Goal: Task Accomplishment & Management: Use online tool/utility

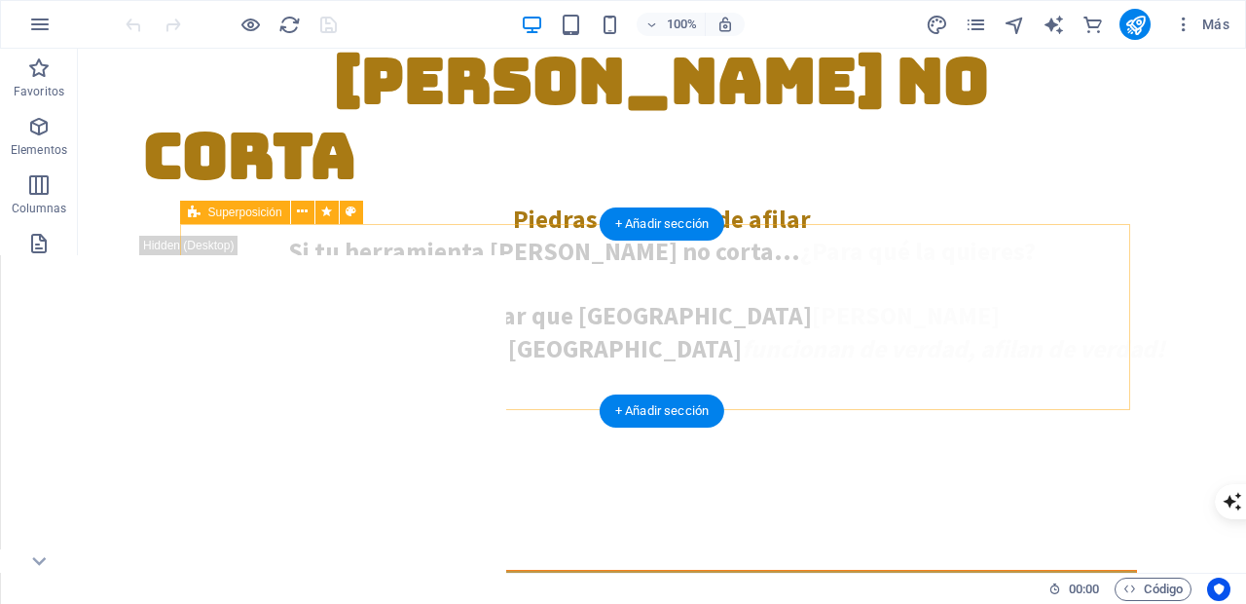
scroll to position [966, 0]
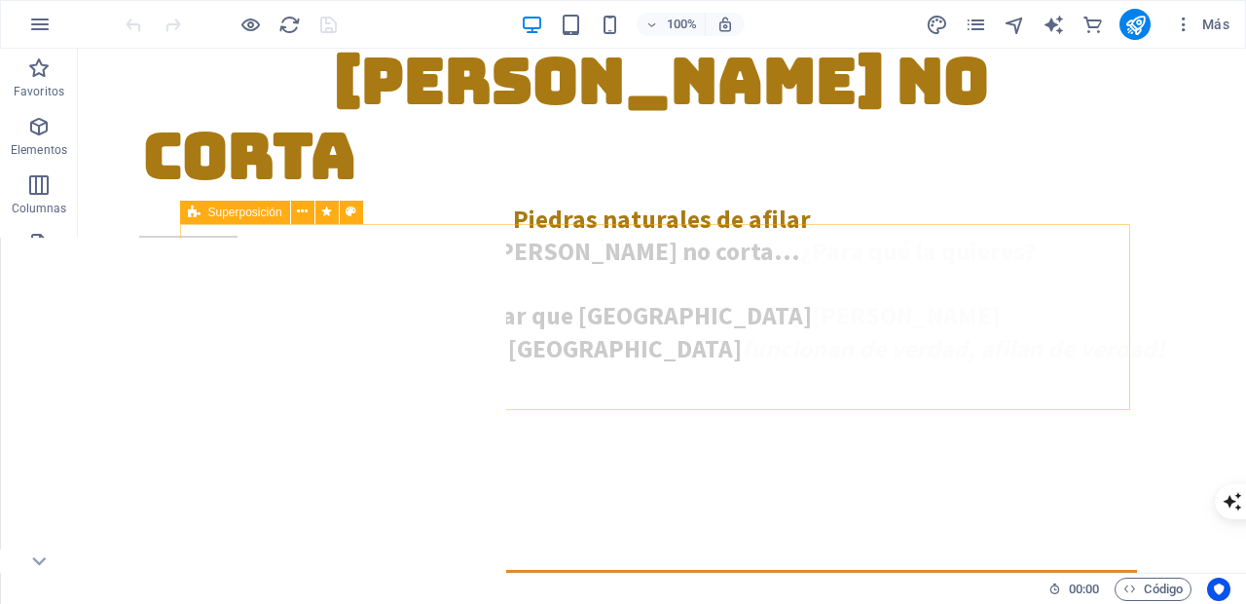
click at [225, 210] on span "Superposición" at bounding box center [245, 212] width 74 height 12
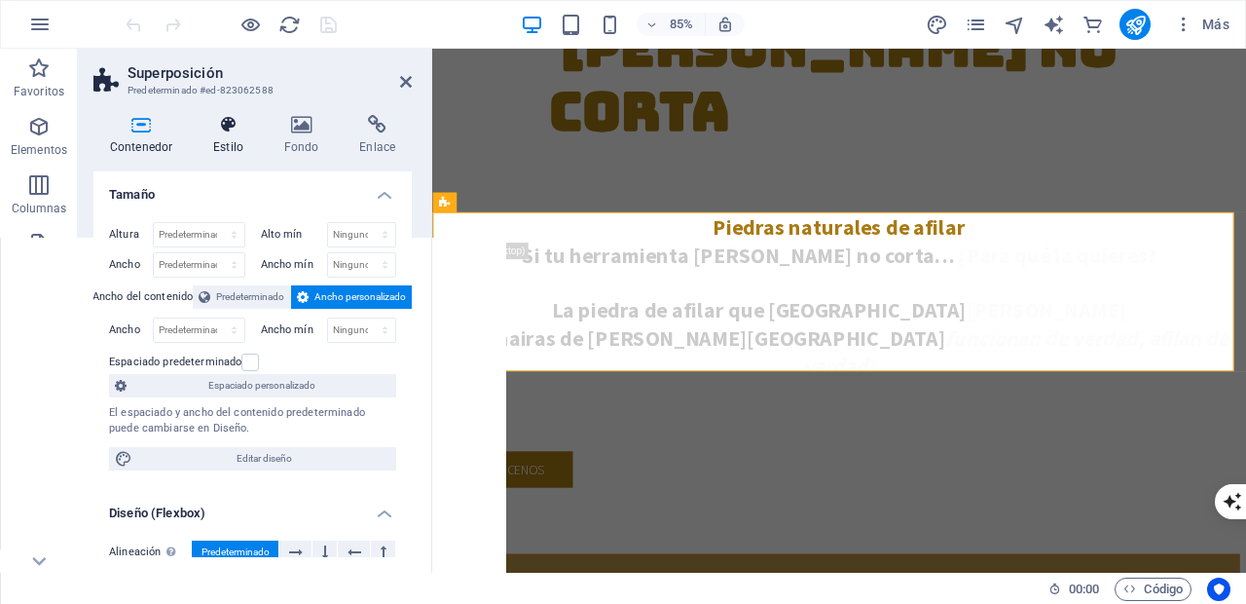
select select "rem"
click at [231, 126] on icon at bounding box center [228, 124] width 63 height 19
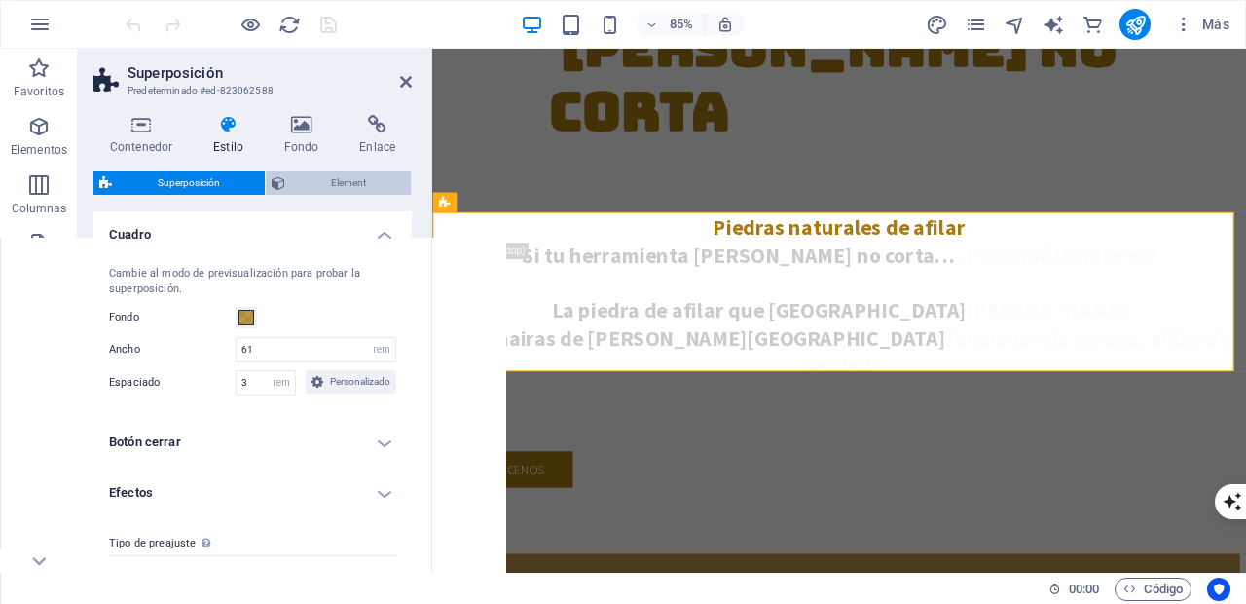
click at [312, 187] on span "Element" at bounding box center [348, 182] width 114 height 23
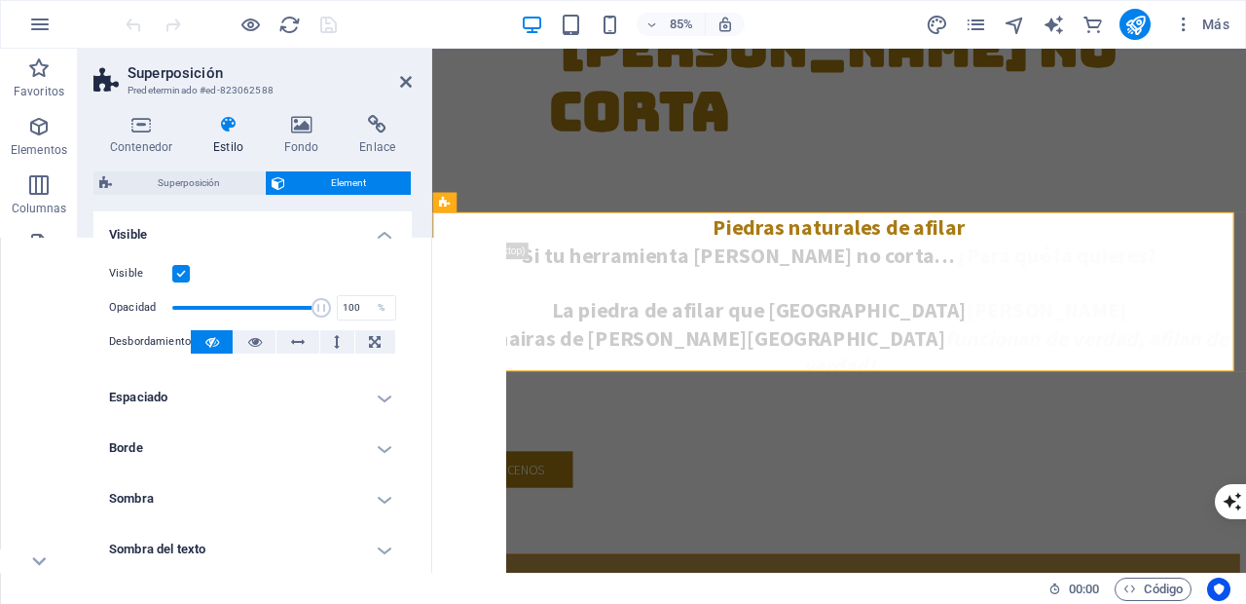
click at [183, 272] on label at bounding box center [181, 274] width 18 height 18
click at [0, 0] on input "Visible" at bounding box center [0, 0] width 0 height 0
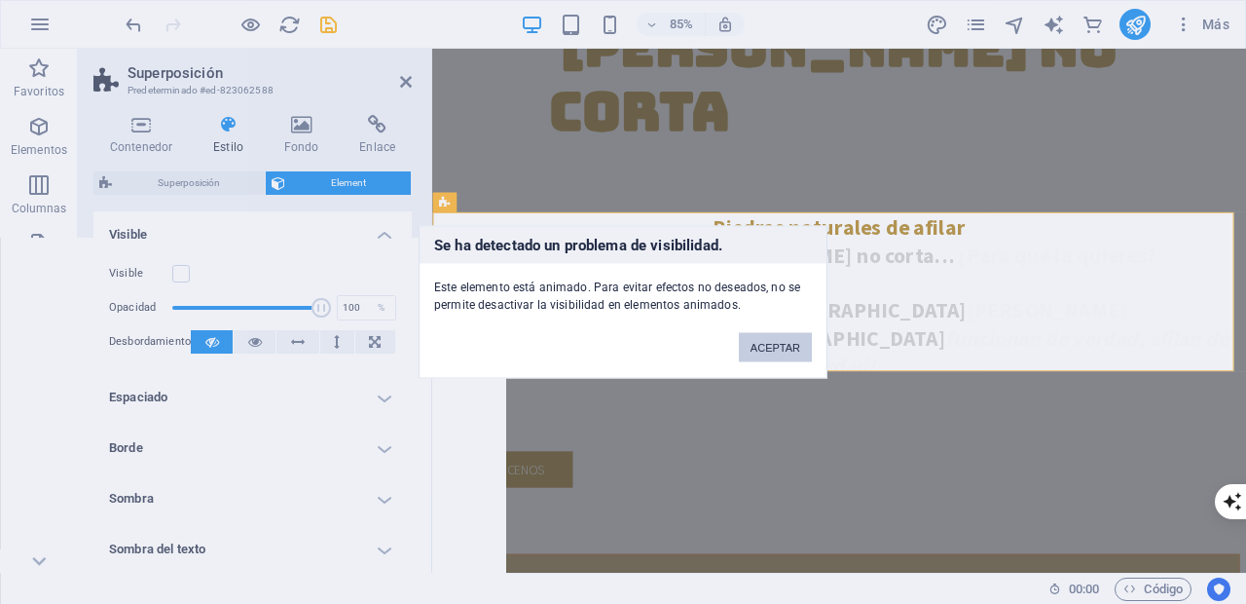
drag, startPoint x: 784, startPoint y: 347, endPoint x: 254, endPoint y: 351, distance: 529.7
click at [784, 347] on button "ACEPTAR" at bounding box center [775, 347] width 73 height 29
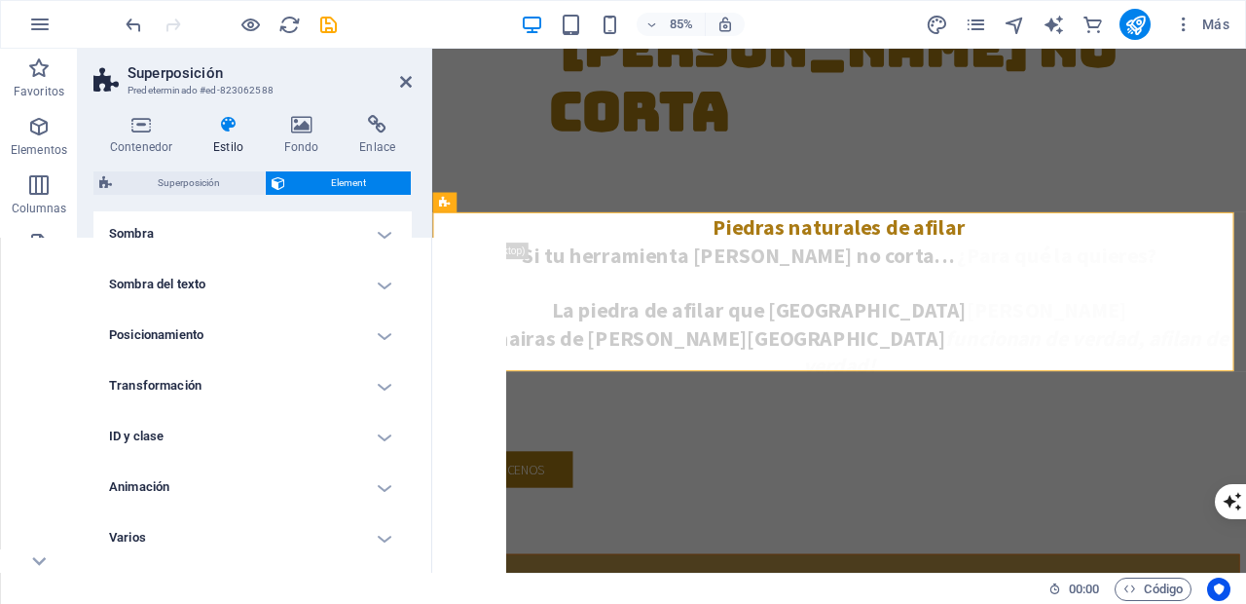
scroll to position [269, 0]
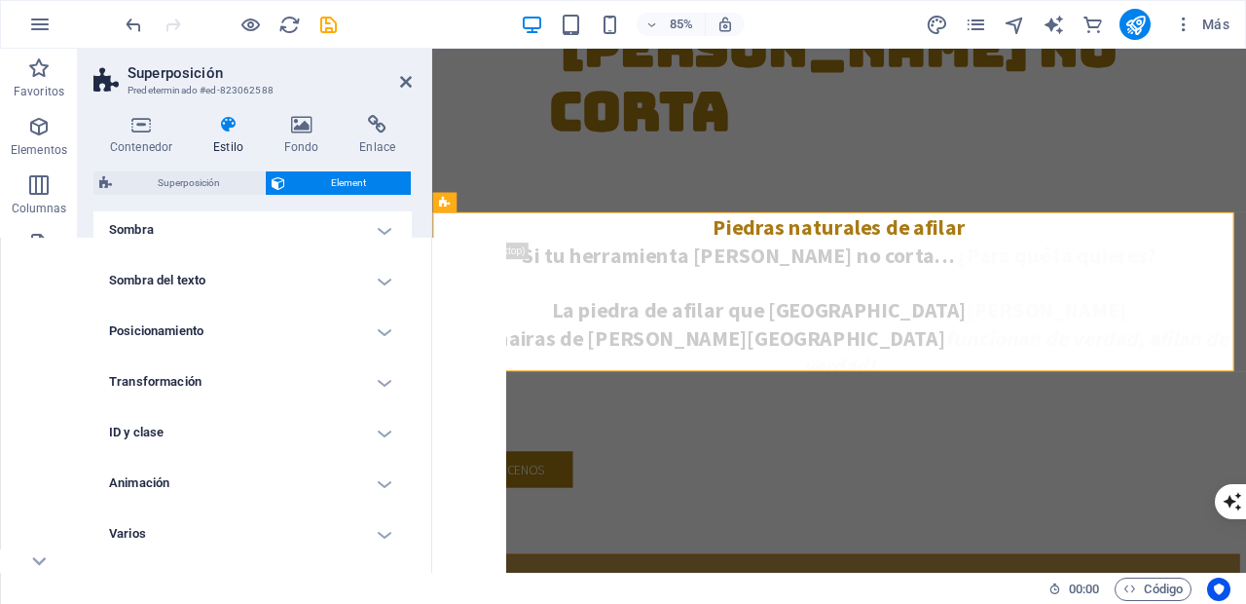
click at [383, 485] on h4 "Animación" at bounding box center [252, 483] width 318 height 47
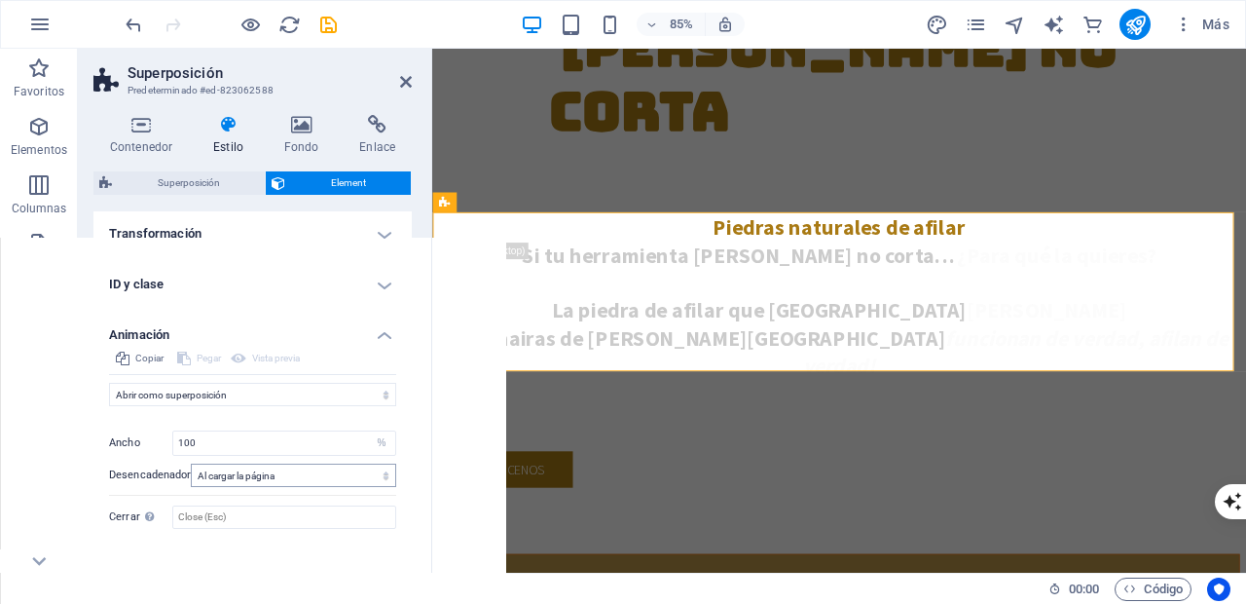
scroll to position [455, 0]
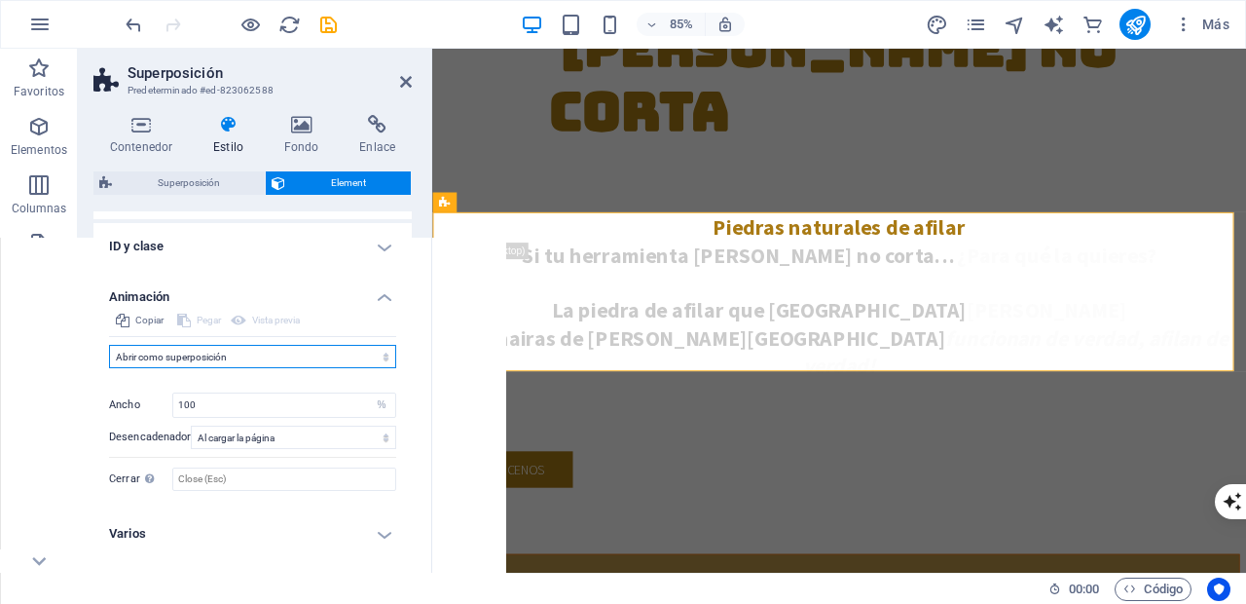
click at [383, 355] on select "No animar Mostrar / Ocultar Subir/bajar Acercar/alejar Deslizar de izquierda a …" at bounding box center [252, 356] width 287 height 23
select select "none"
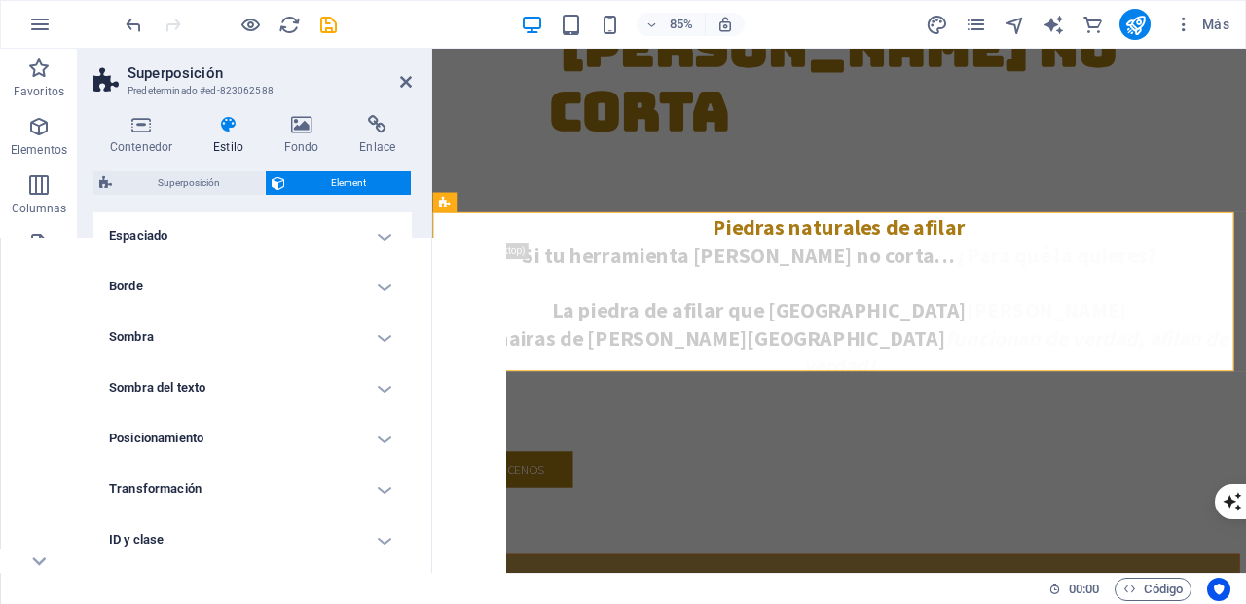
scroll to position [0, 0]
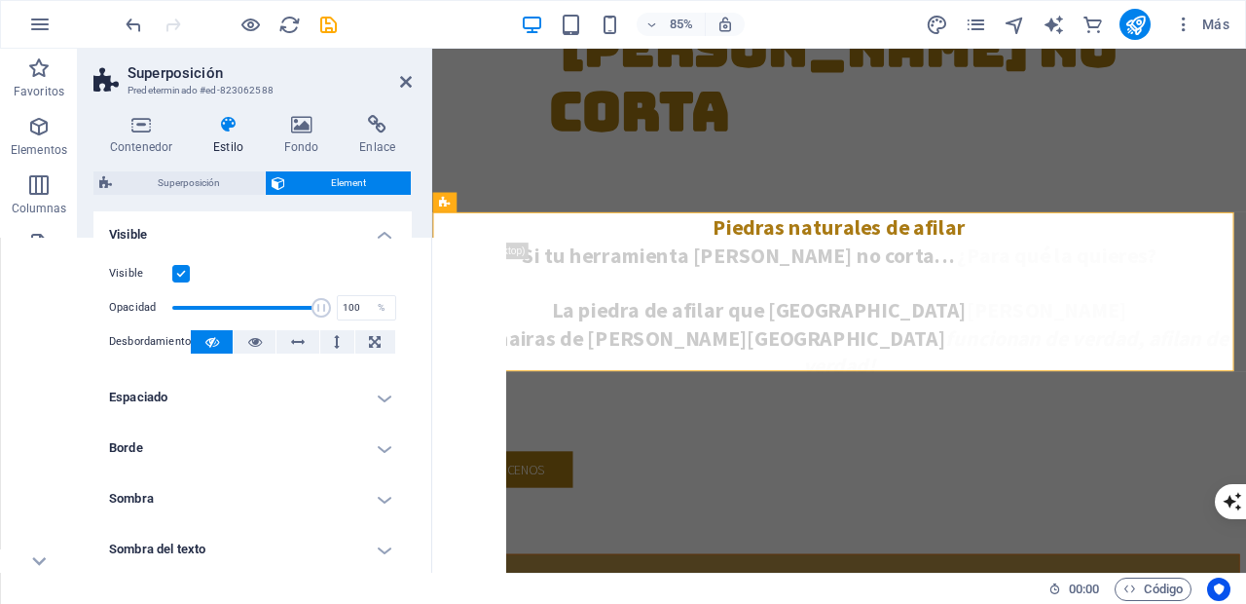
click at [178, 272] on label at bounding box center [181, 274] width 18 height 18
click at [0, 0] on input "Visible" at bounding box center [0, 0] width 0 height 0
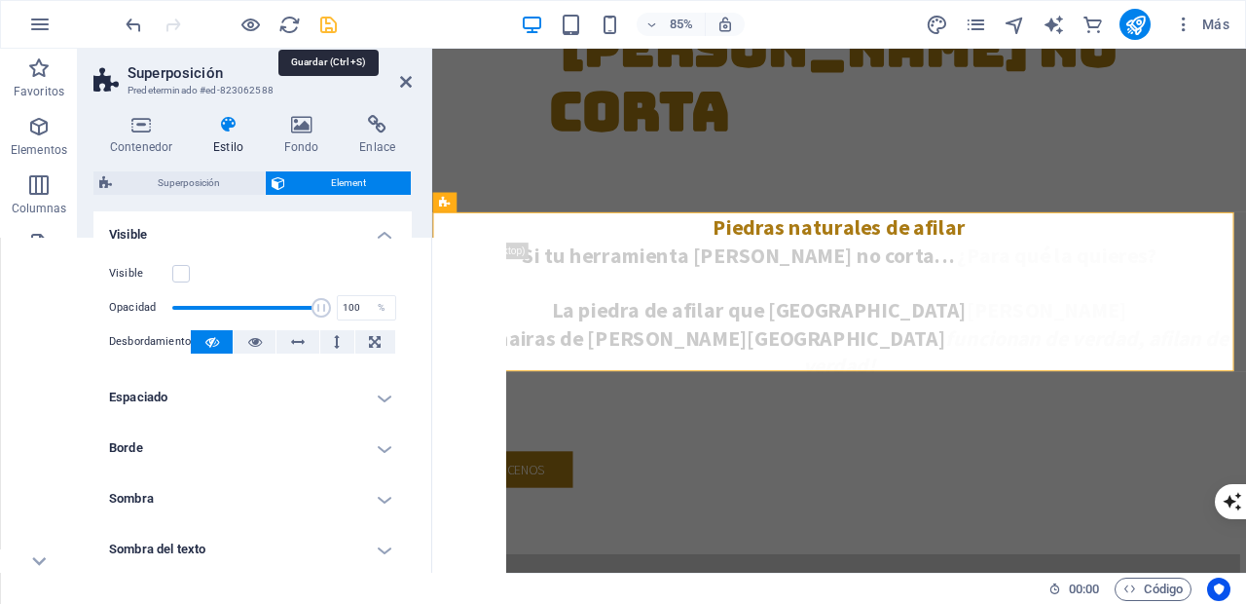
click at [326, 25] on icon "save" at bounding box center [328, 25] width 22 height 22
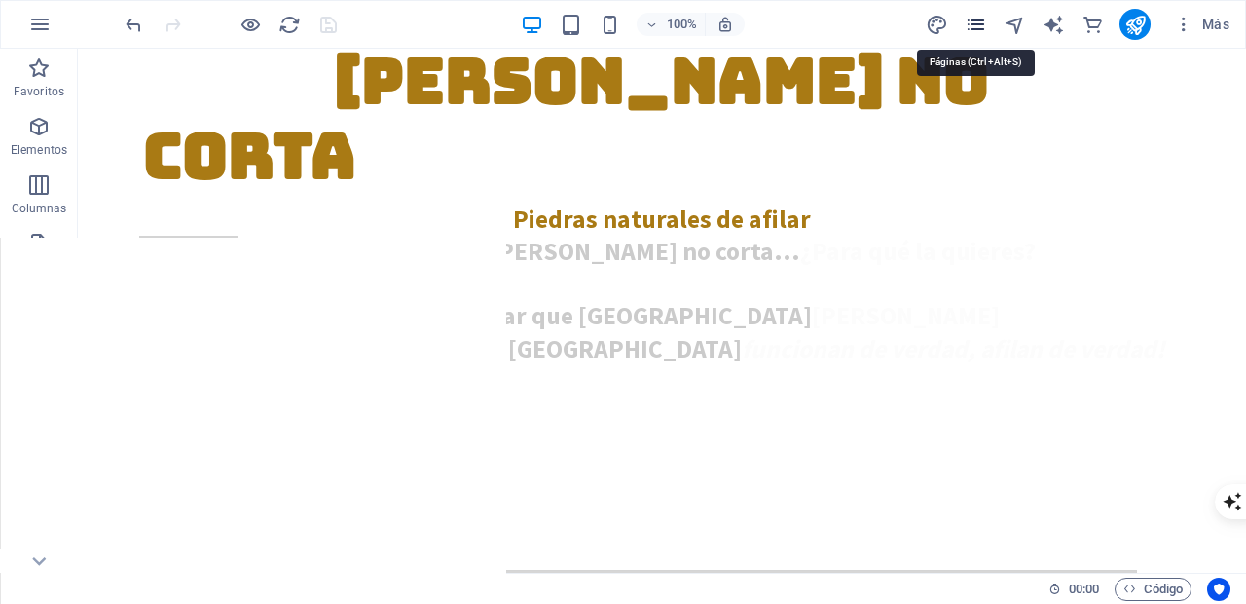
click at [976, 24] on icon "pages" at bounding box center [976, 25] width 22 height 22
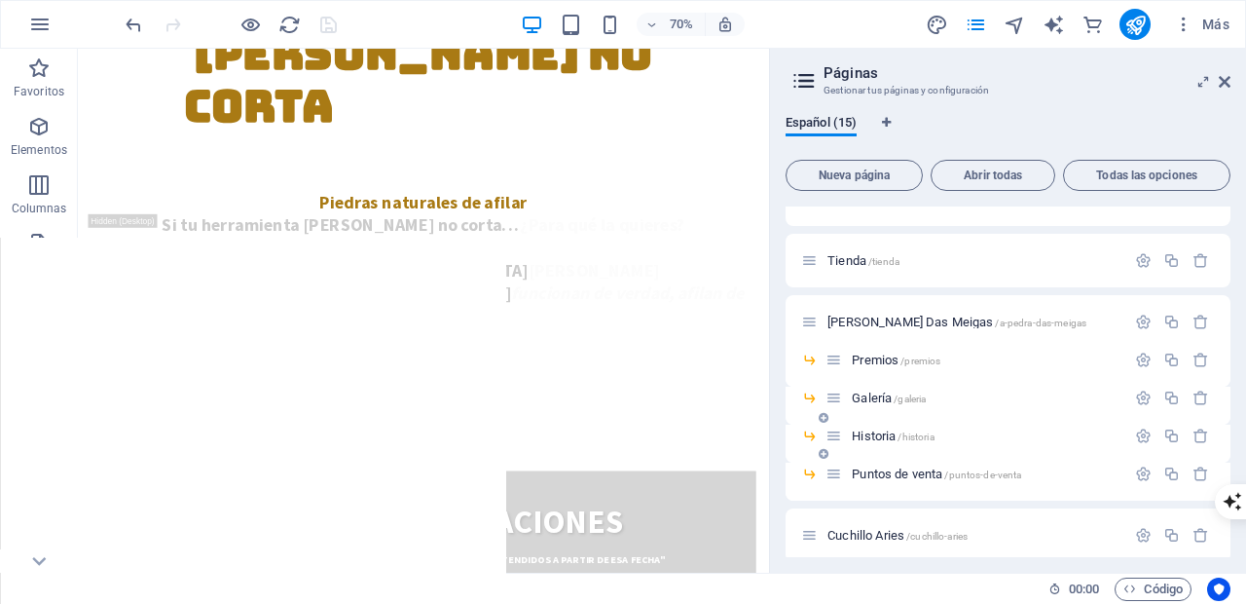
scroll to position [48, 0]
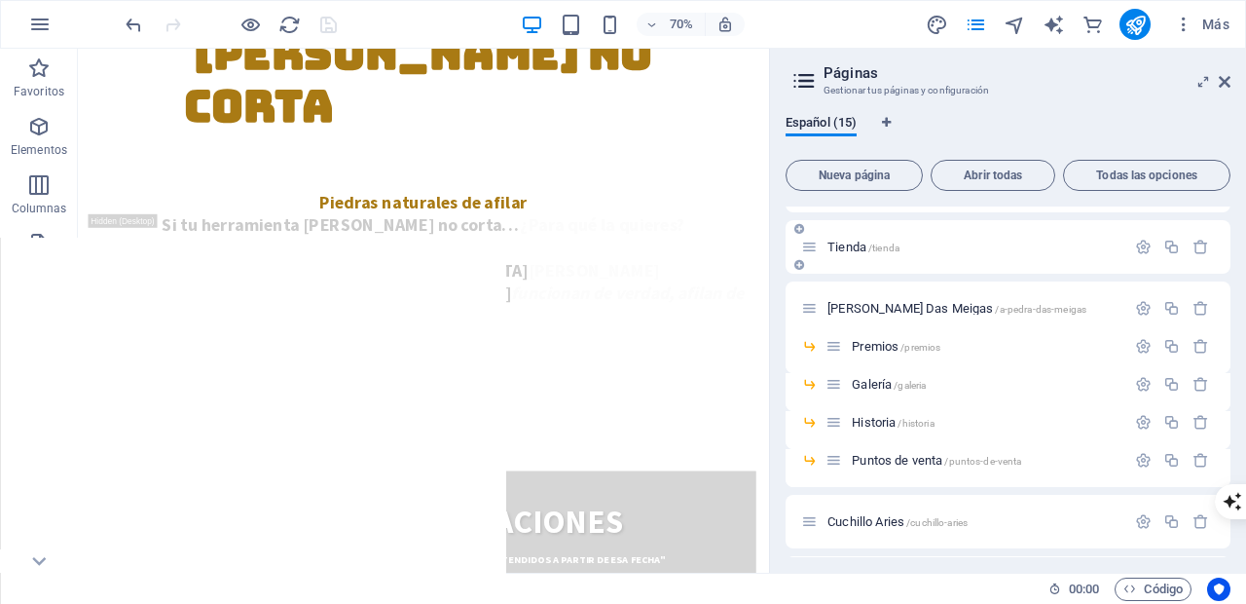
click at [847, 245] on span "Tienda /tienda" at bounding box center [864, 247] width 72 height 15
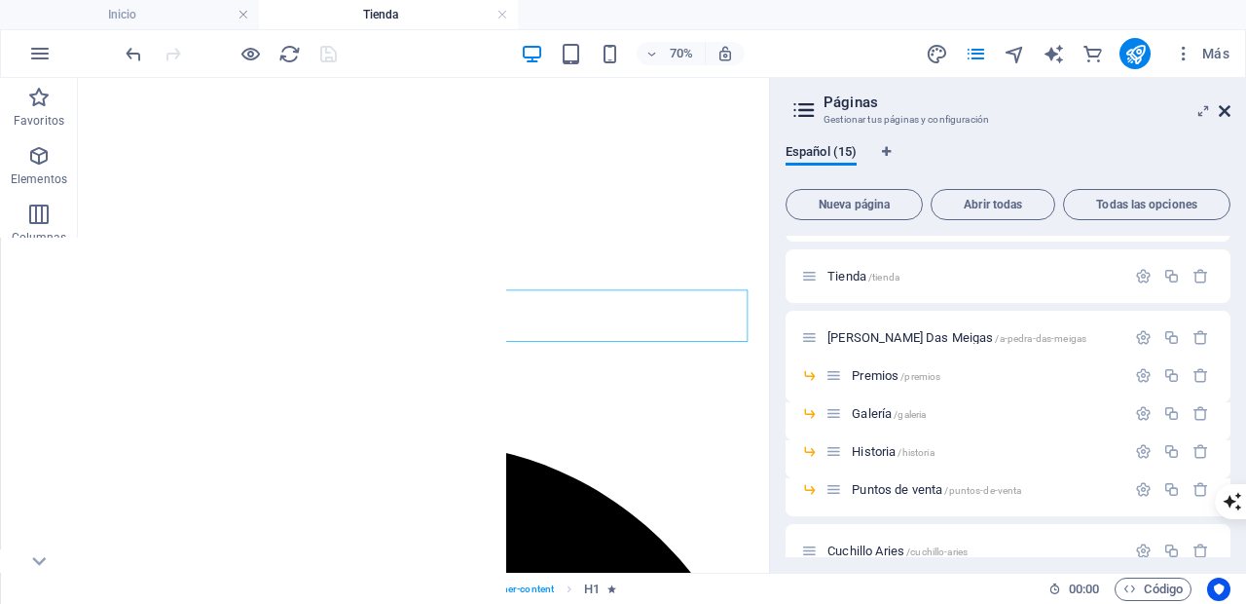
scroll to position [0, 0]
click at [1226, 110] on icon at bounding box center [1225, 111] width 12 height 16
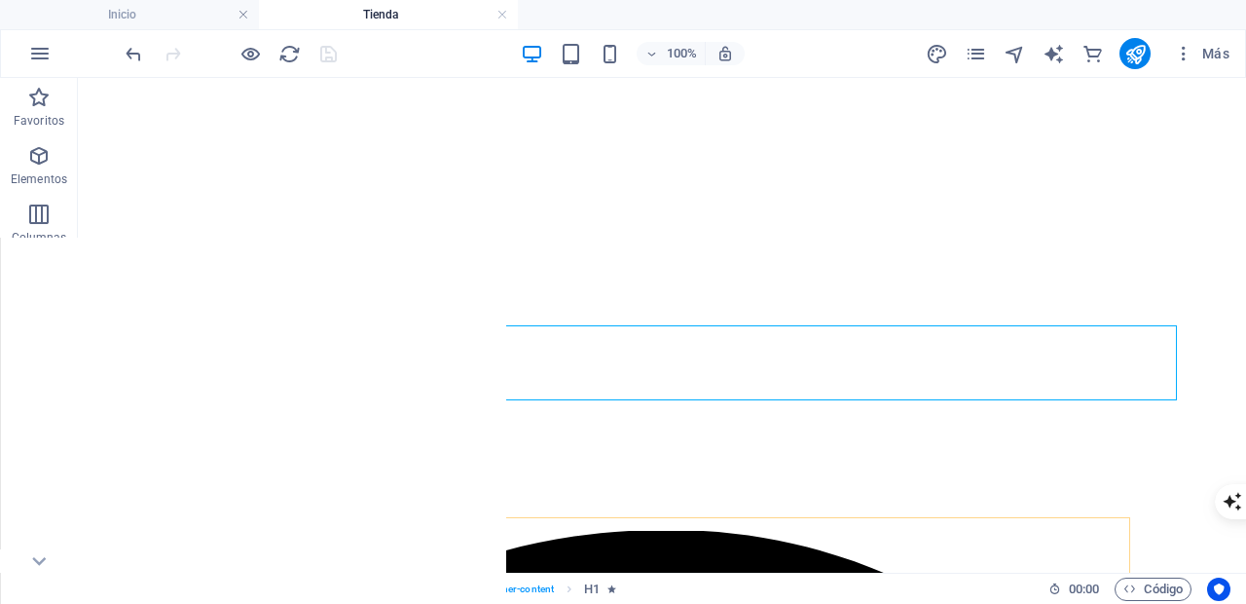
click at [224, 507] on span "Superposición" at bounding box center [245, 505] width 74 height 12
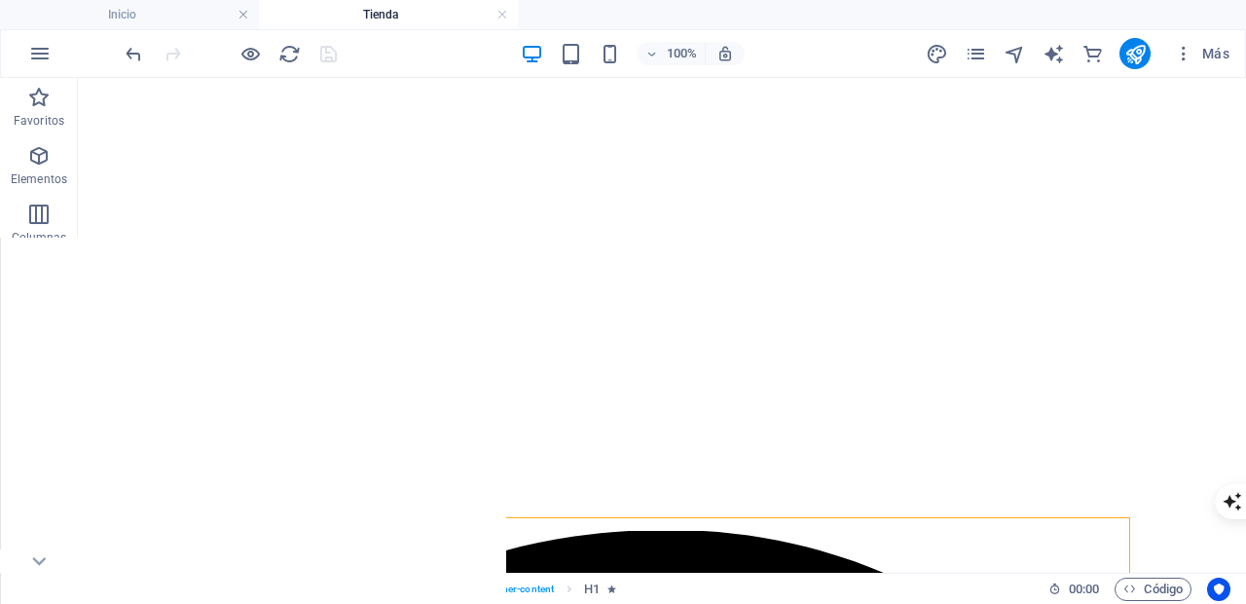
click at [225, 507] on span "Superposición" at bounding box center [245, 505] width 74 height 12
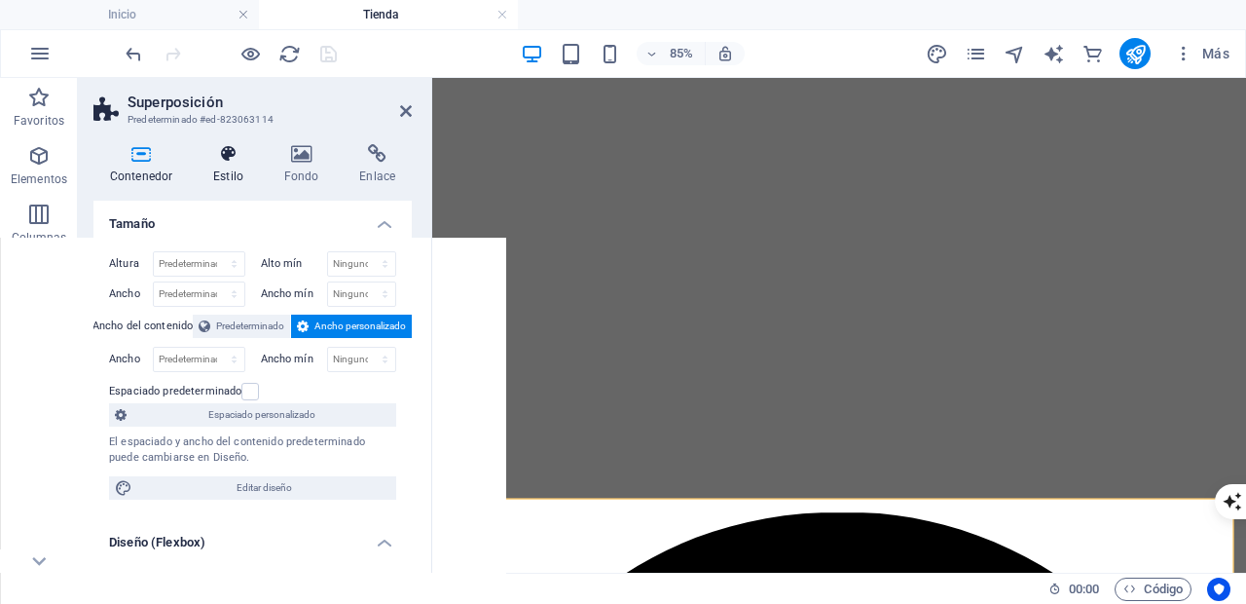
click at [229, 149] on icon at bounding box center [228, 153] width 63 height 19
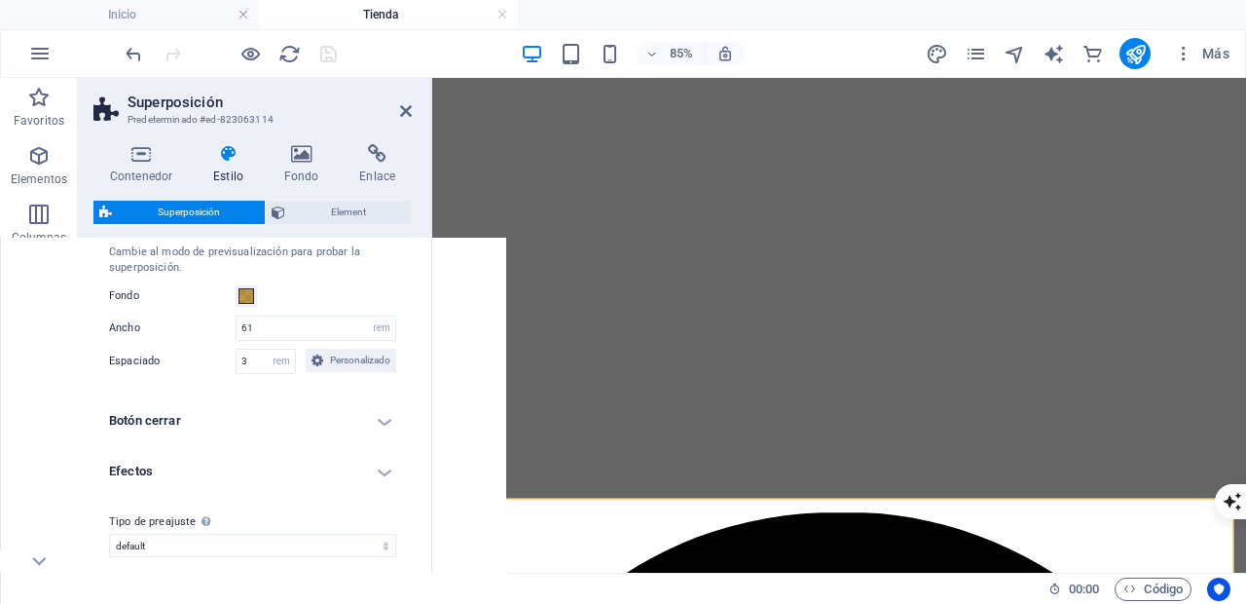
scroll to position [90, 0]
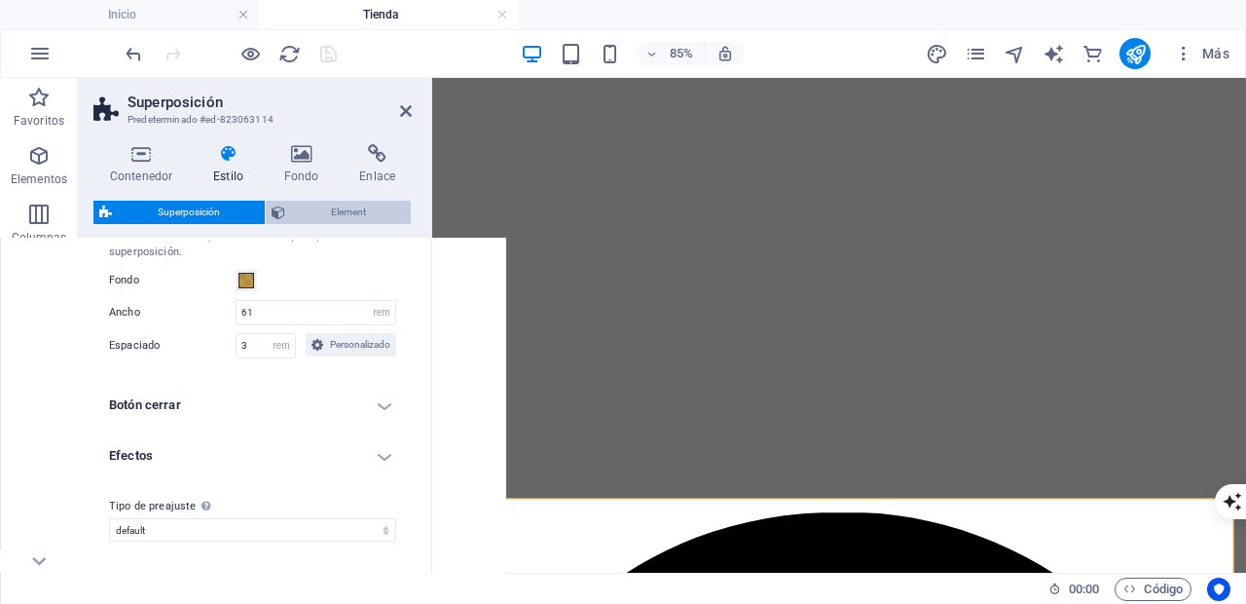
click at [326, 206] on span "Element" at bounding box center [348, 212] width 114 height 23
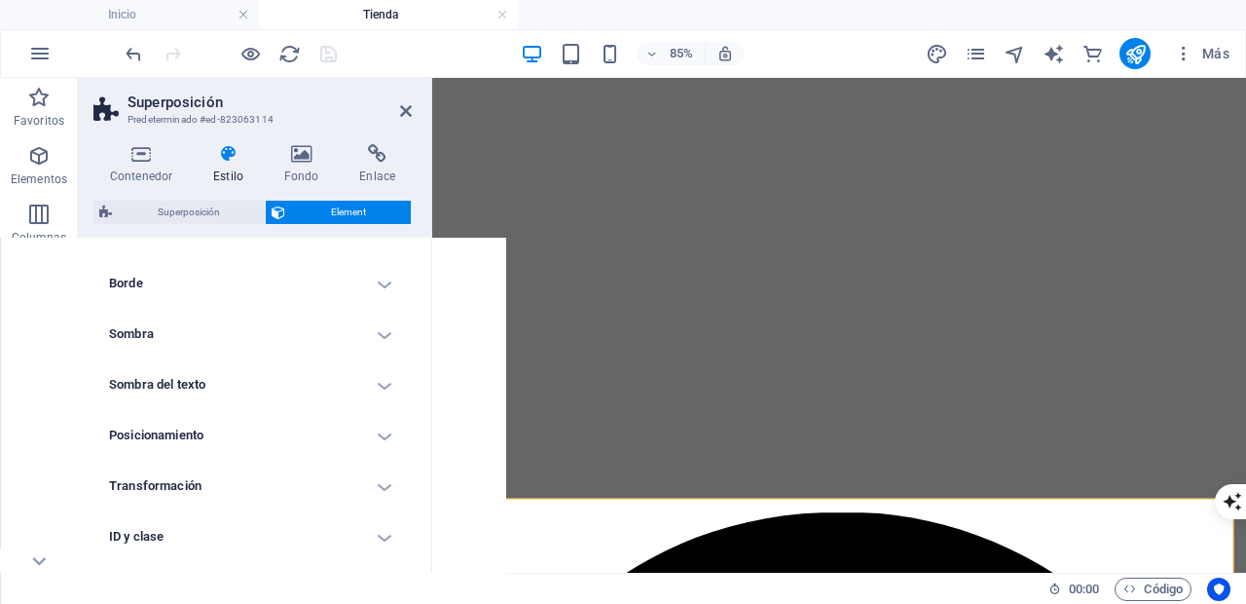
scroll to position [298, 0]
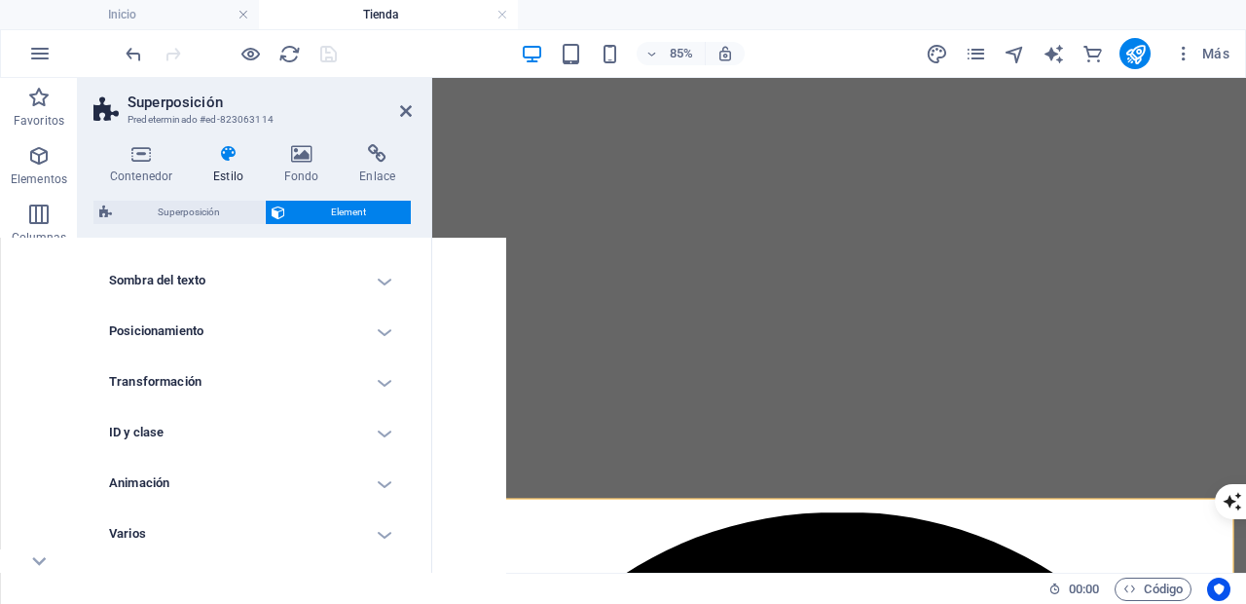
click at [380, 479] on h4 "Animación" at bounding box center [252, 483] width 318 height 47
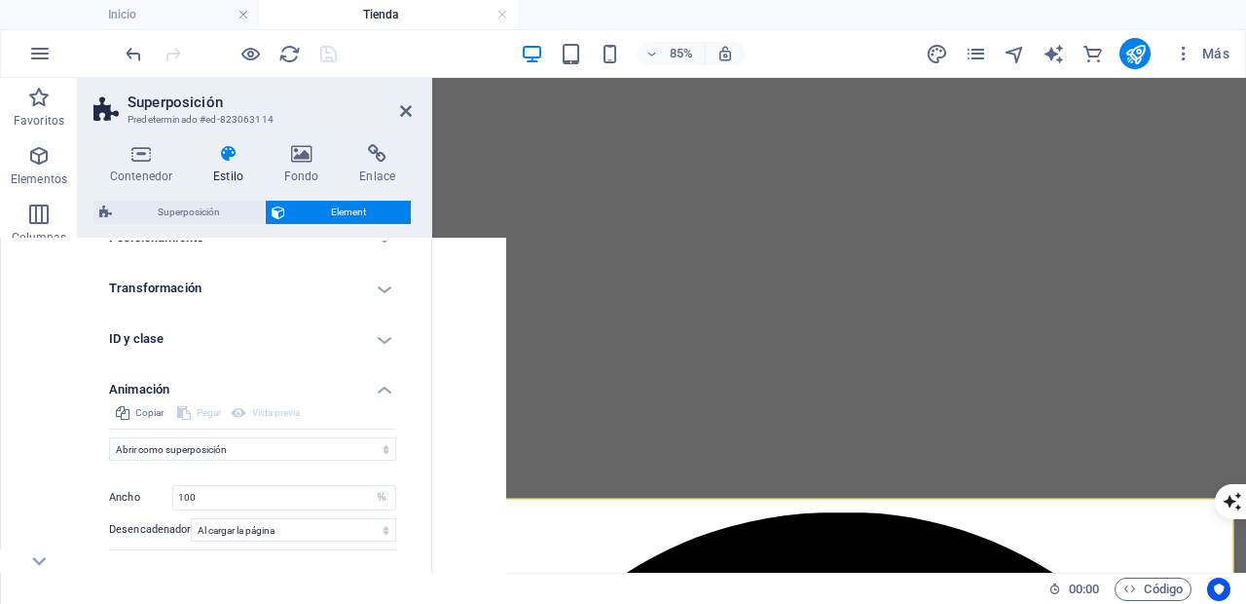
scroll to position [462, 0]
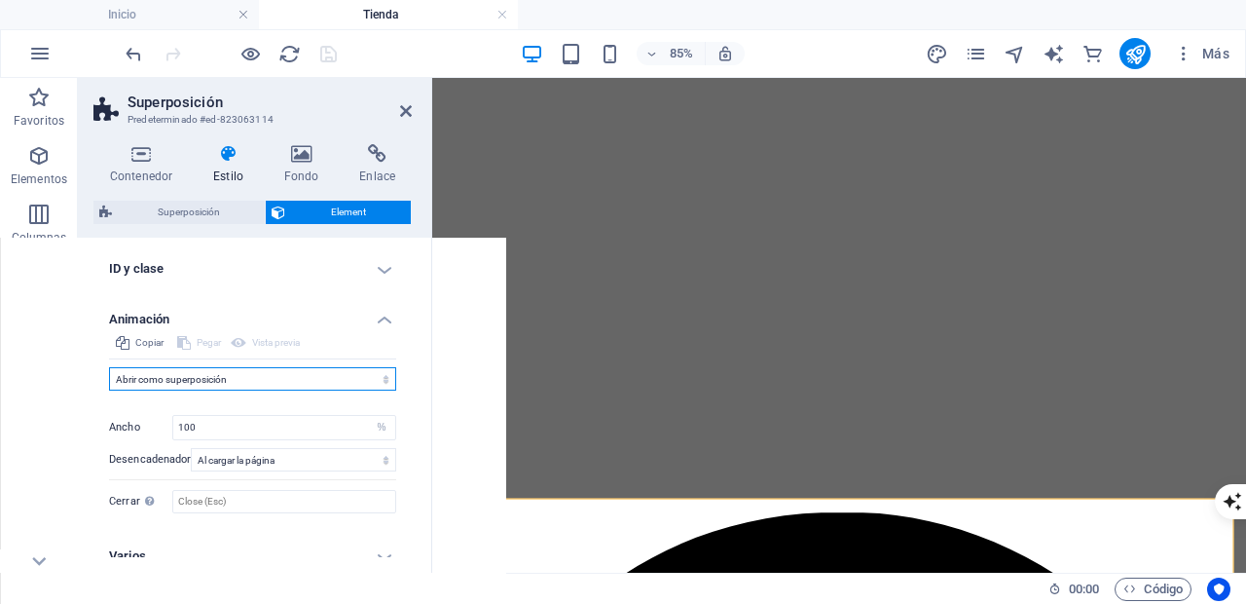
click at [378, 371] on select "No animar Mostrar / Ocultar Subir/bajar Acercar/alejar Deslizar de izquierda a …" at bounding box center [252, 378] width 287 height 23
select select "none"
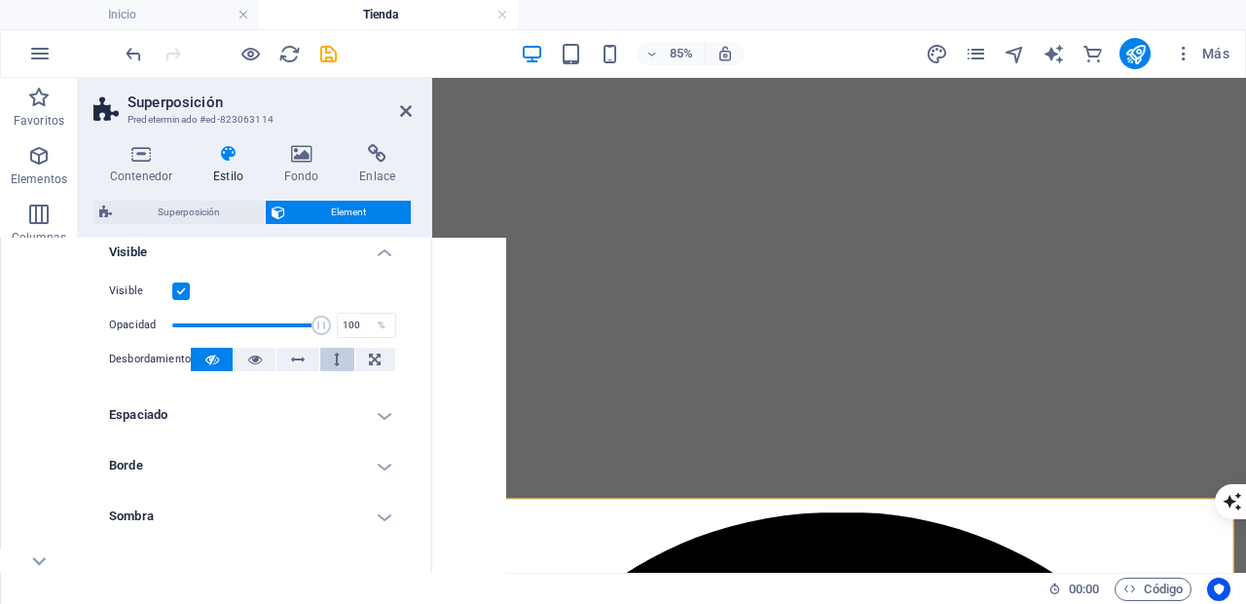
scroll to position [0, 0]
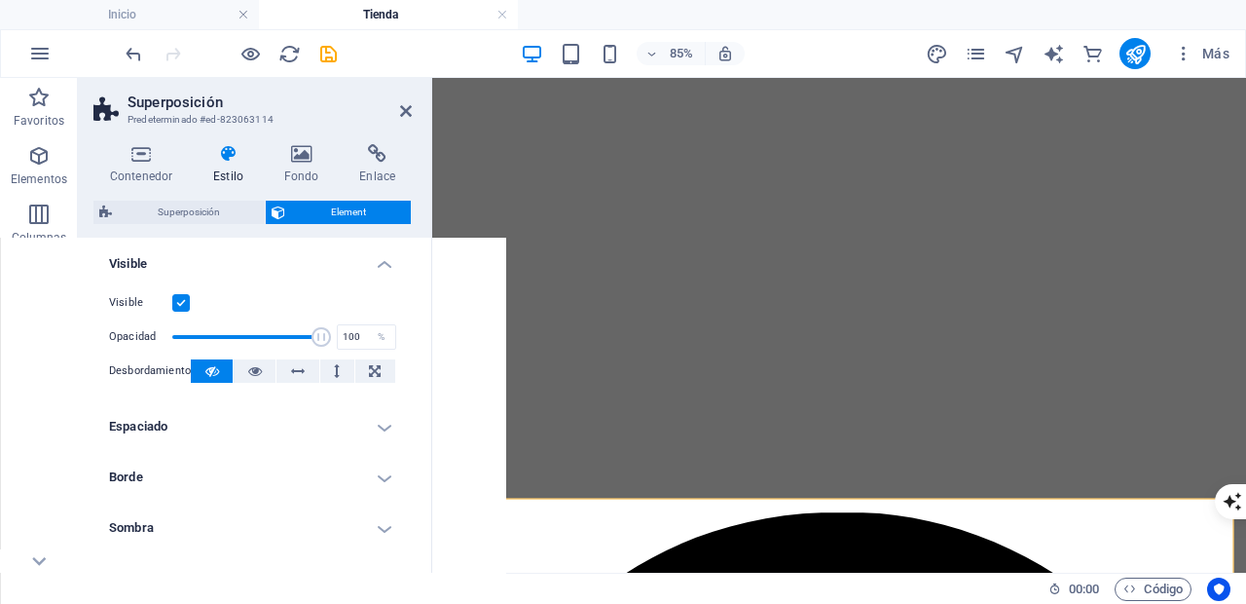
click at [178, 304] on label at bounding box center [181, 303] width 18 height 18
click at [0, 0] on input "Visible" at bounding box center [0, 0] width 0 height 0
click at [322, 49] on icon "save" at bounding box center [328, 54] width 22 height 22
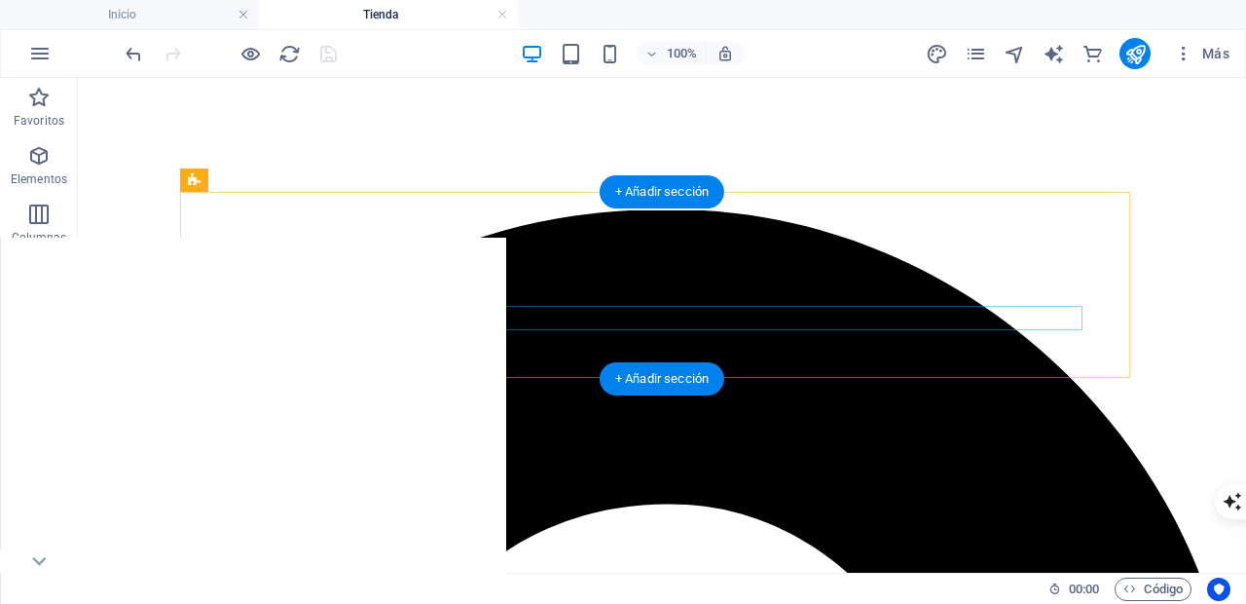
scroll to position [325, 0]
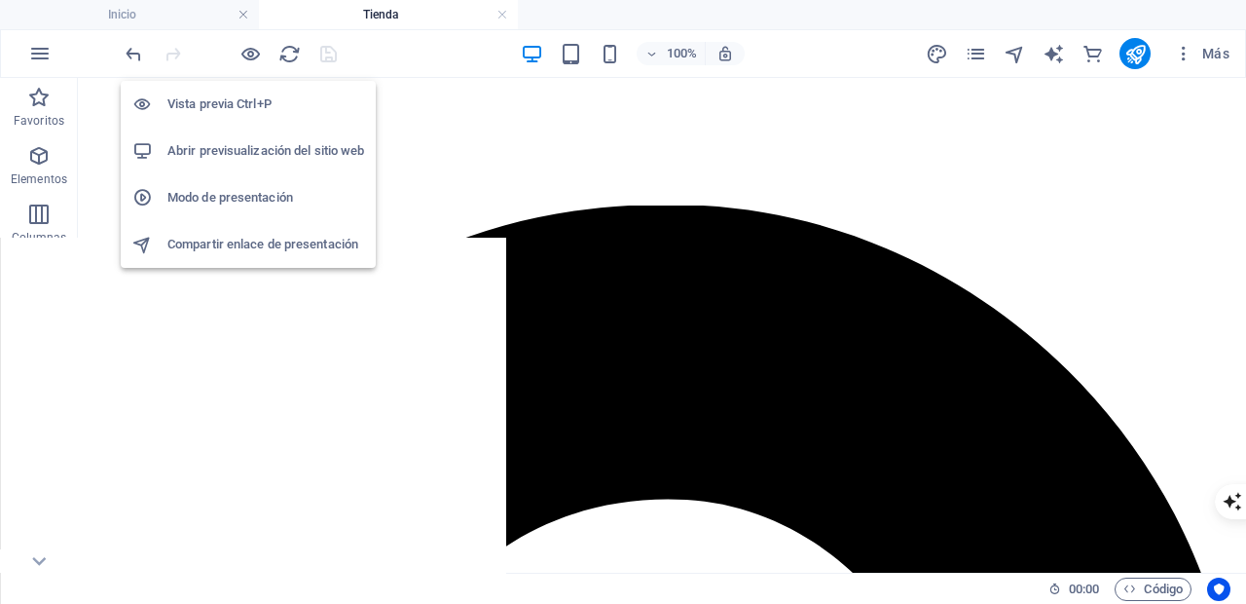
click at [229, 99] on h6 "Vista previa Ctrl+P" at bounding box center [265, 103] width 197 height 23
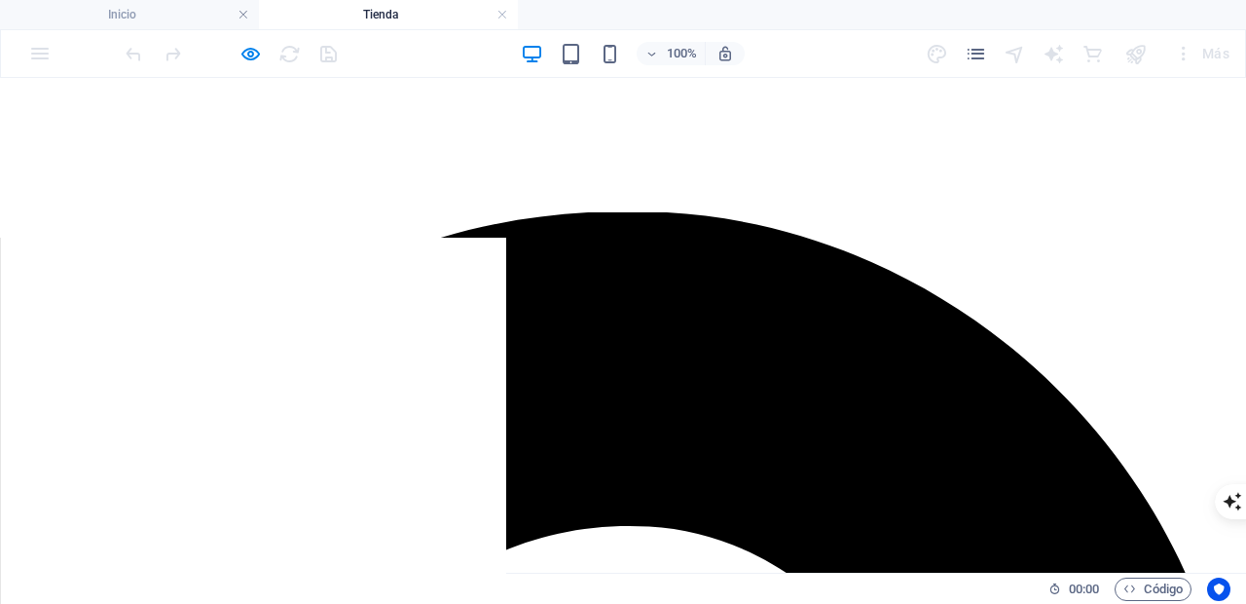
scroll to position [0, 0]
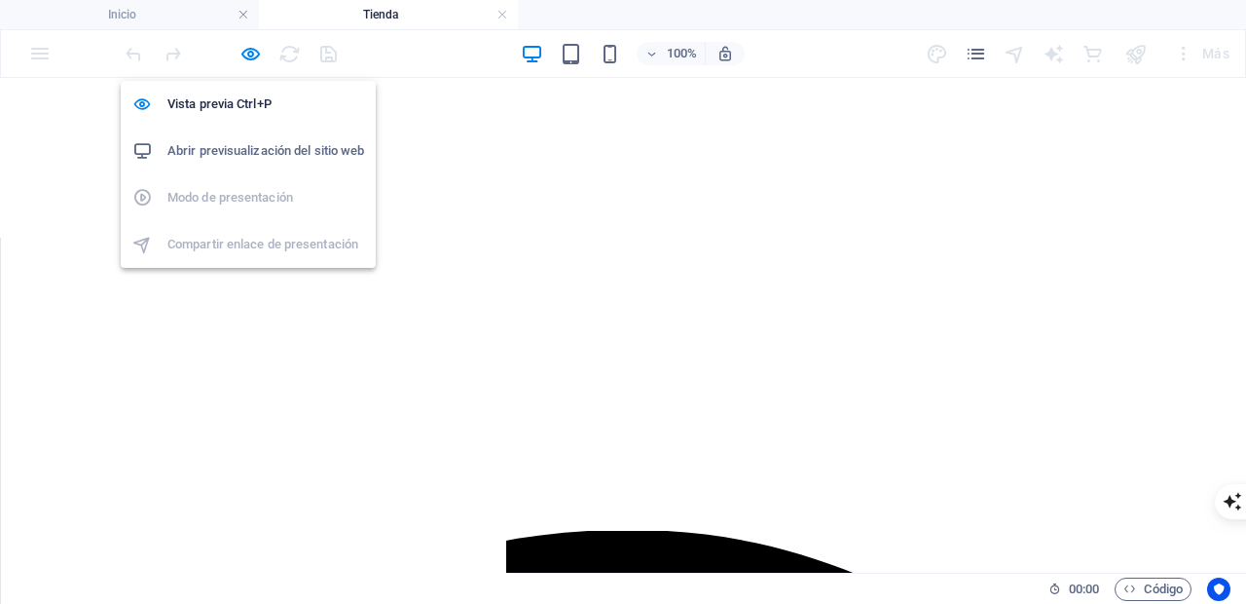
click at [243, 150] on h6 "Abrir previsualización del sitio web" at bounding box center [265, 150] width 197 height 23
drag, startPoint x: 249, startPoint y: 55, endPoint x: 329, endPoint y: 161, distance: 132.8
click at [249, 55] on icon "button" at bounding box center [251, 54] width 22 height 22
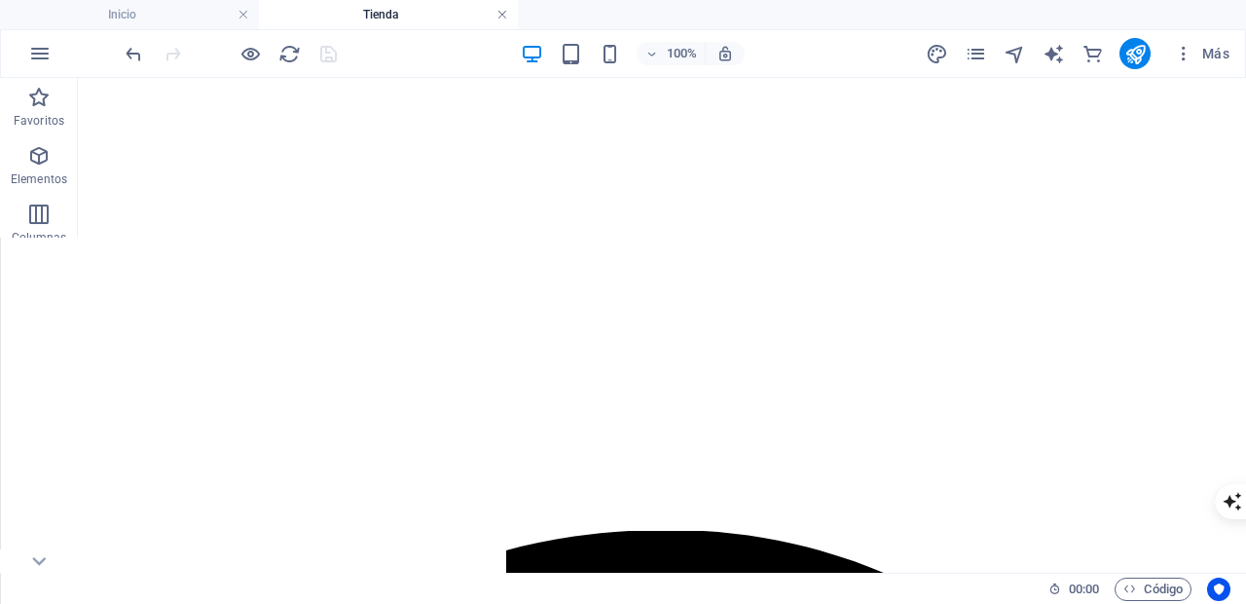
click at [501, 11] on link at bounding box center [503, 15] width 12 height 18
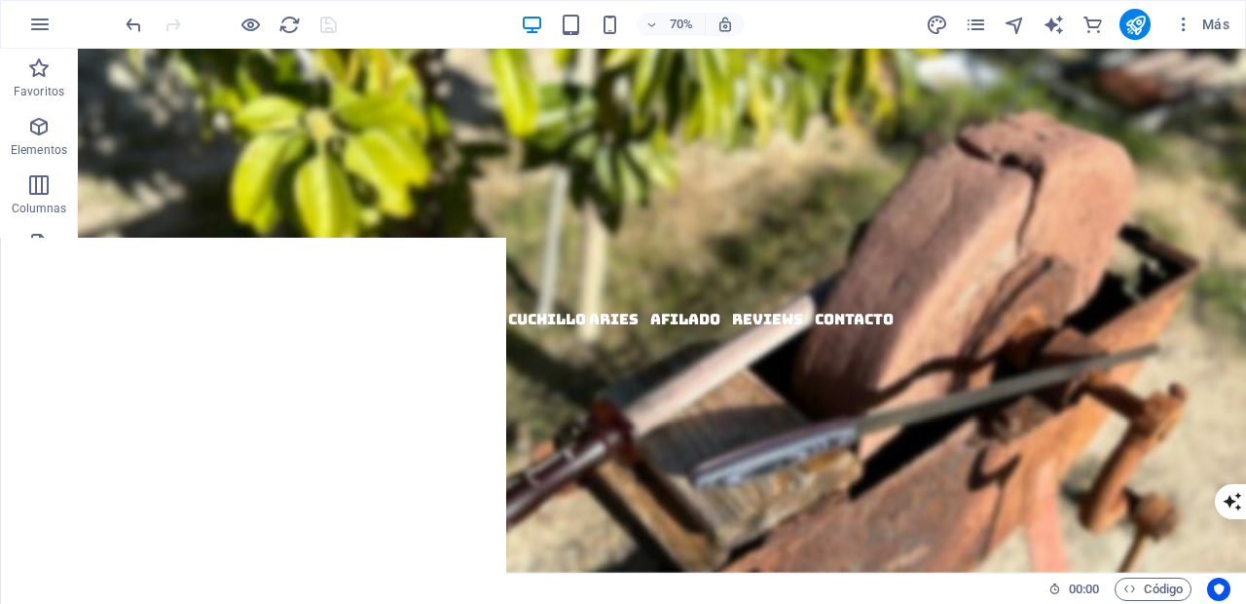
scroll to position [966, 0]
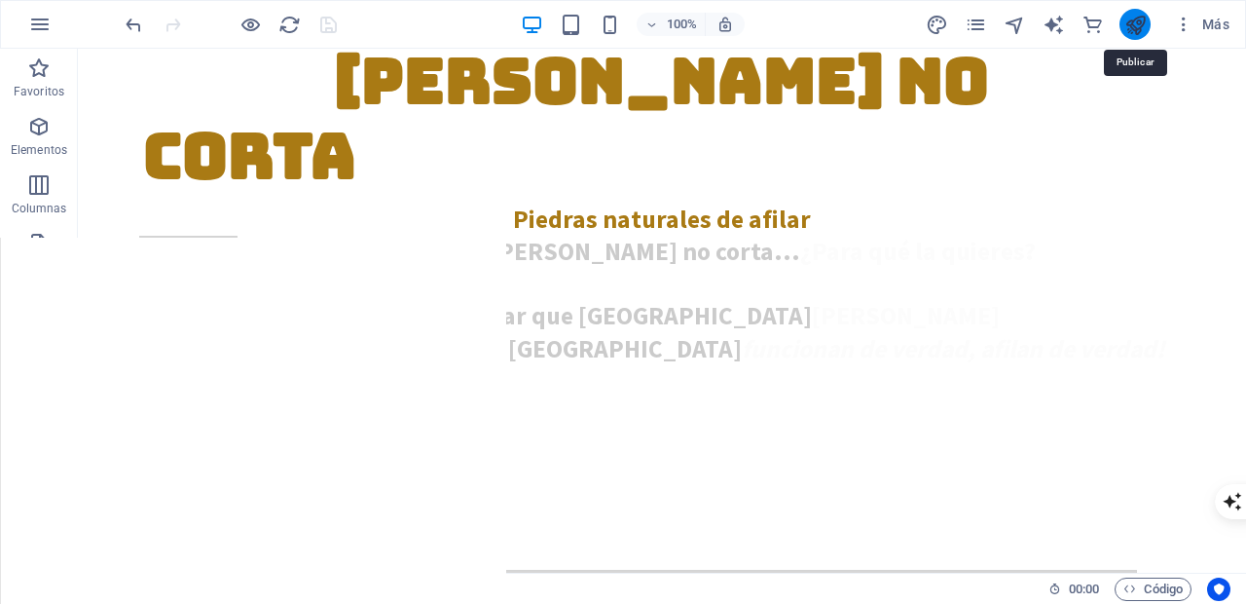
click at [1144, 23] on icon "publish" at bounding box center [1136, 25] width 22 height 22
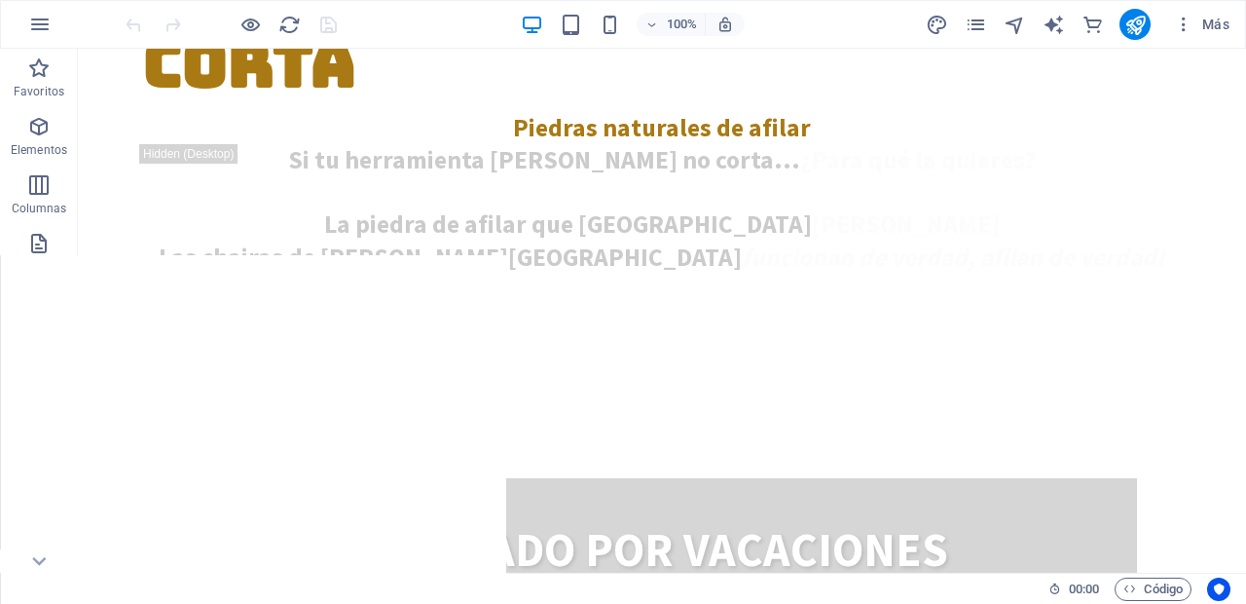
scroll to position [1053, 0]
